Goal: Transaction & Acquisition: Purchase product/service

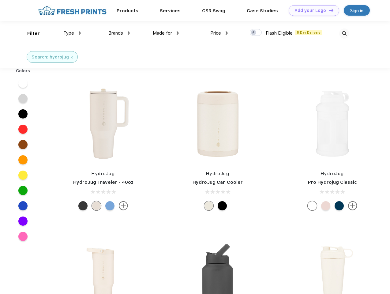
click at [312, 10] on link "Add your Logo Design Tool" at bounding box center [314, 10] width 51 height 11
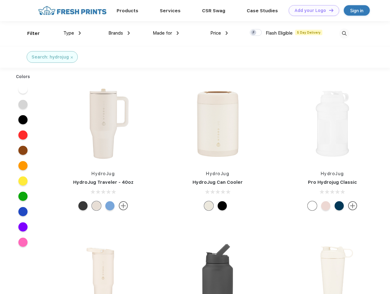
click at [0, 0] on div "Design Tool" at bounding box center [0, 0] width 0 height 0
click at [329, 10] on link "Add your Logo Design Tool" at bounding box center [314, 10] width 51 height 11
click at [29, 33] on div "Filter" at bounding box center [33, 33] width 13 height 7
click at [72, 33] on span "Type" at bounding box center [68, 33] width 11 height 6
click at [119, 33] on span "Brands" at bounding box center [115, 33] width 15 height 6
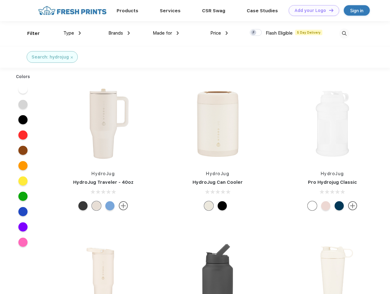
click at [166, 33] on span "Made for" at bounding box center [162, 33] width 19 height 6
click at [219, 33] on span "Price" at bounding box center [215, 33] width 11 height 6
click at [256, 33] on div at bounding box center [256, 32] width 12 height 7
click at [254, 33] on input "checkbox" at bounding box center [252, 31] width 4 height 4
click at [344, 33] on img at bounding box center [344, 33] width 10 height 10
